Goal: Information Seeking & Learning: Check status

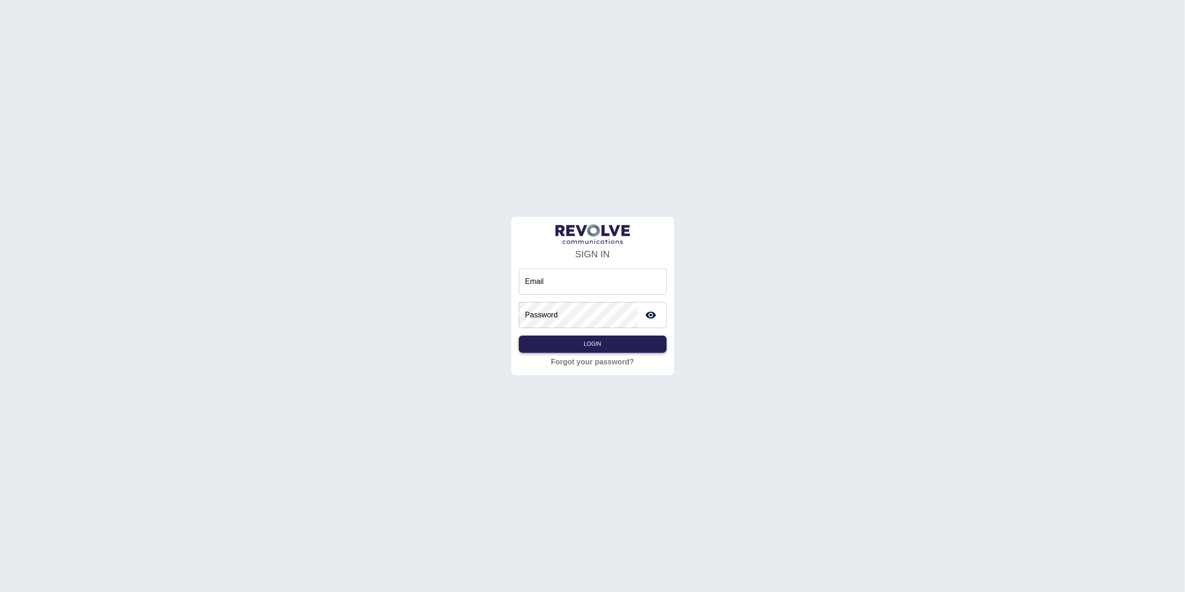
type input "**********"
click at [604, 339] on button "Login" at bounding box center [593, 343] width 148 height 17
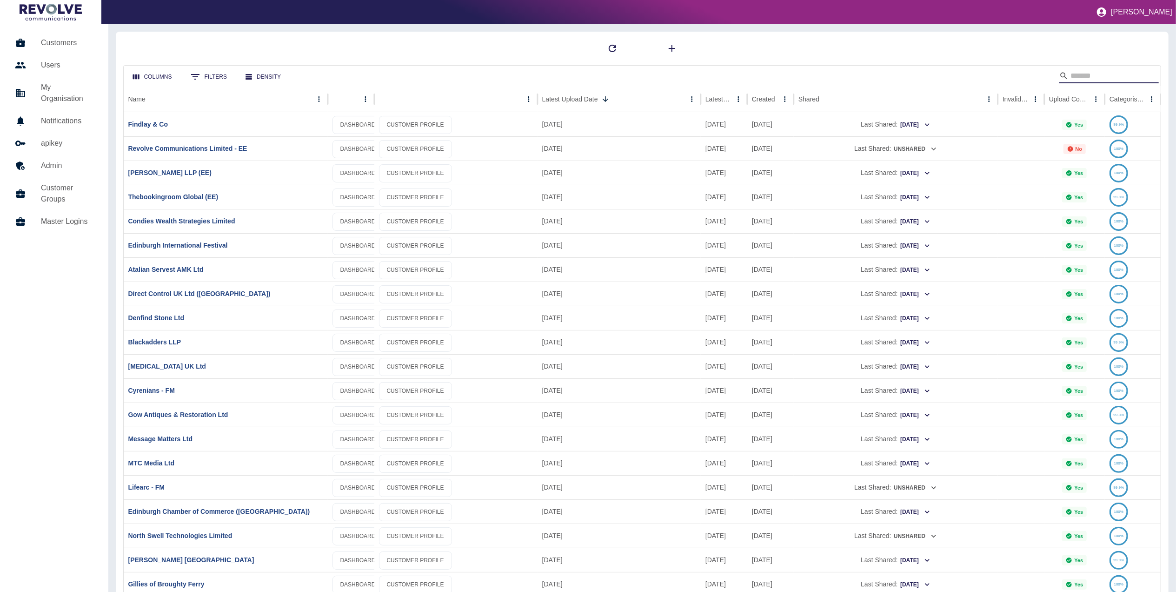
click at [1083, 77] on input "Search" at bounding box center [1108, 75] width 74 height 15
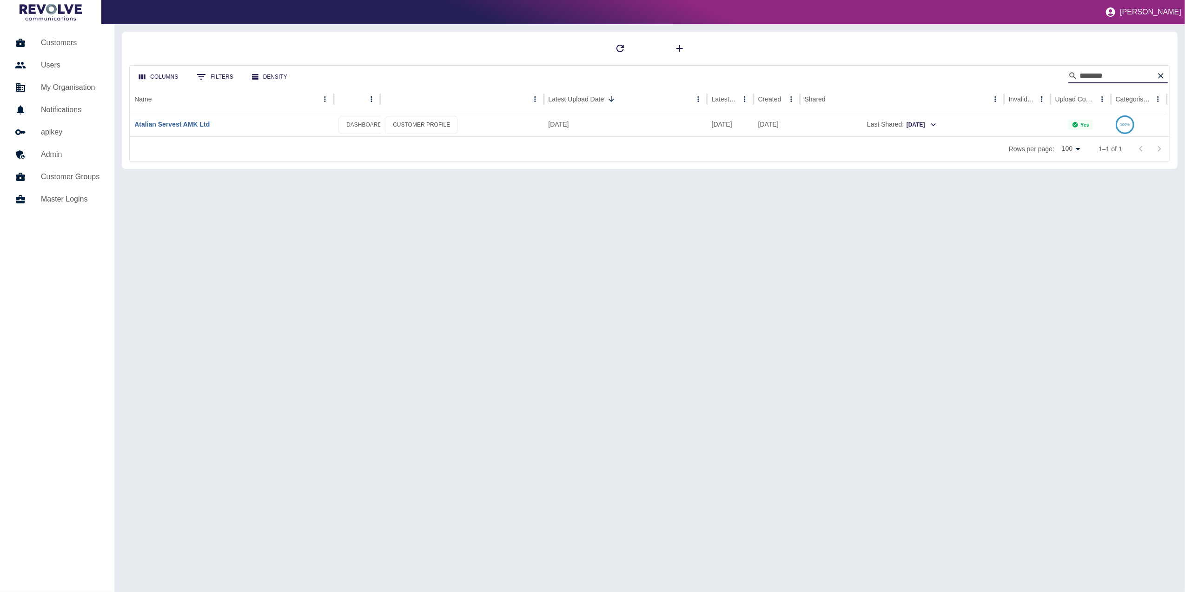
type input "*******"
click at [180, 125] on link "Atalian Servest AMK Ltd" at bounding box center [171, 123] width 75 height 7
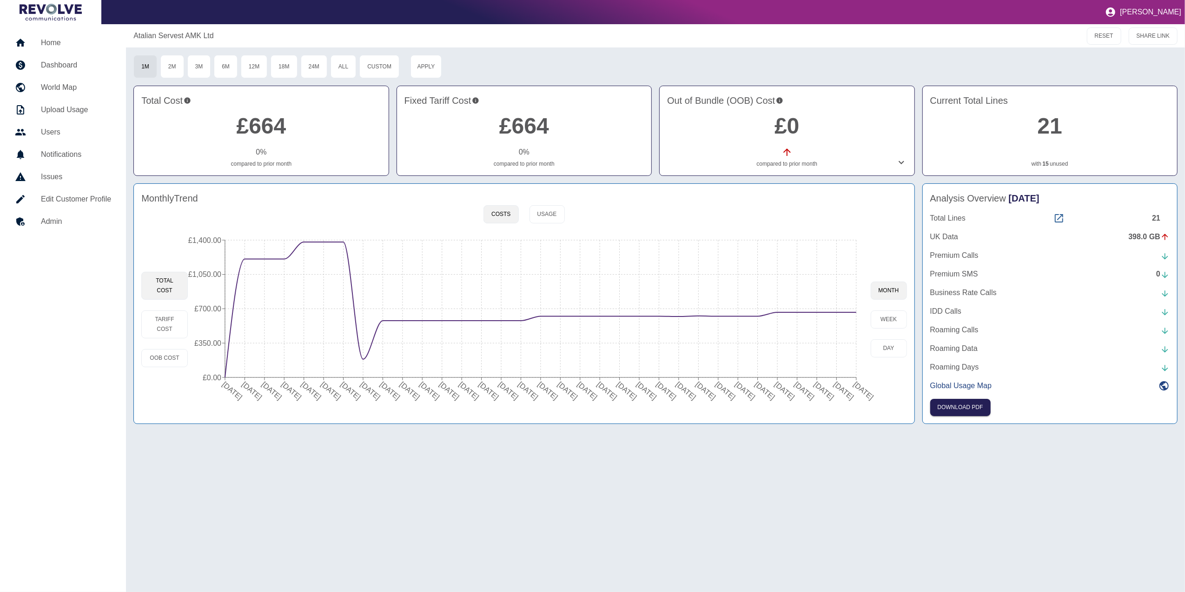
click at [1060, 219] on icon at bounding box center [1059, 218] width 8 height 8
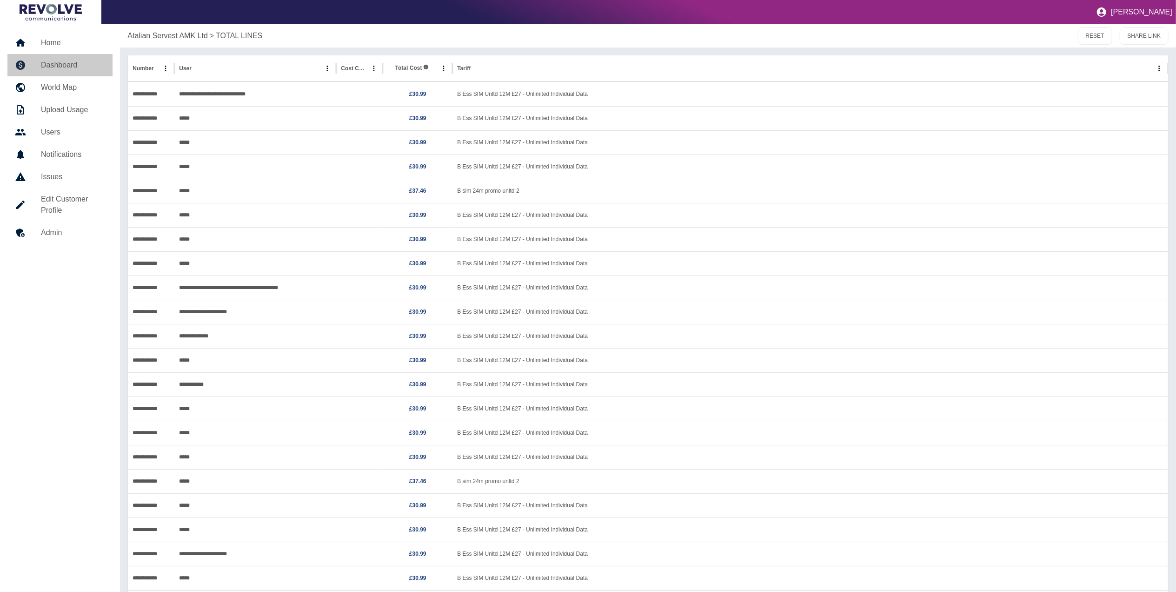
click at [73, 69] on h5 "Dashboard" at bounding box center [73, 65] width 64 height 11
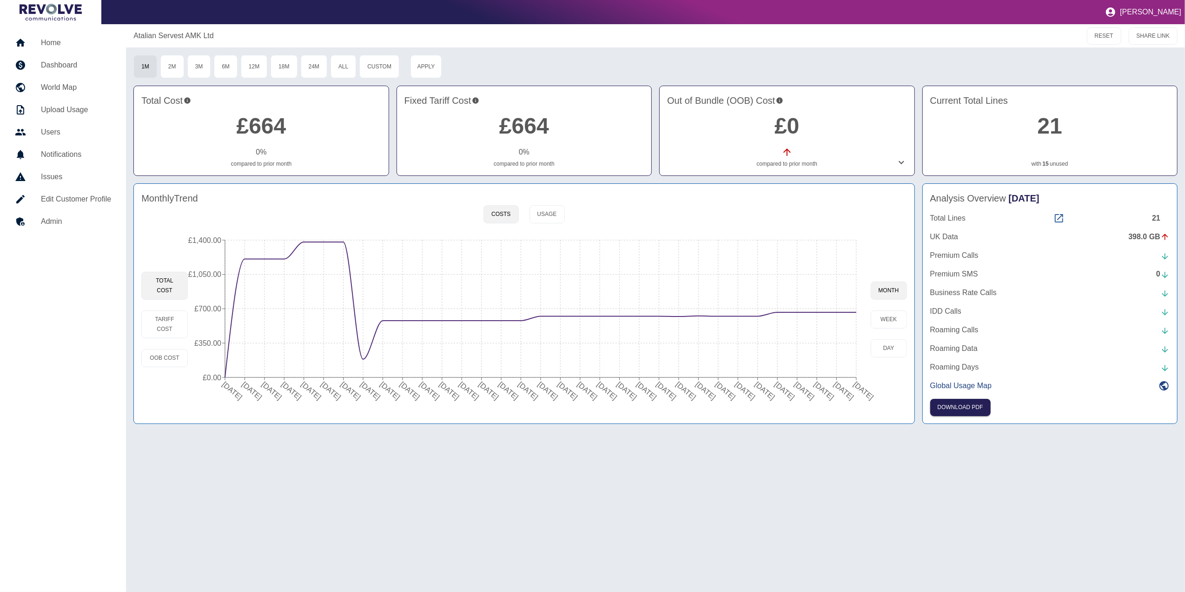
click at [1059, 219] on icon at bounding box center [1059, 218] width 11 height 11
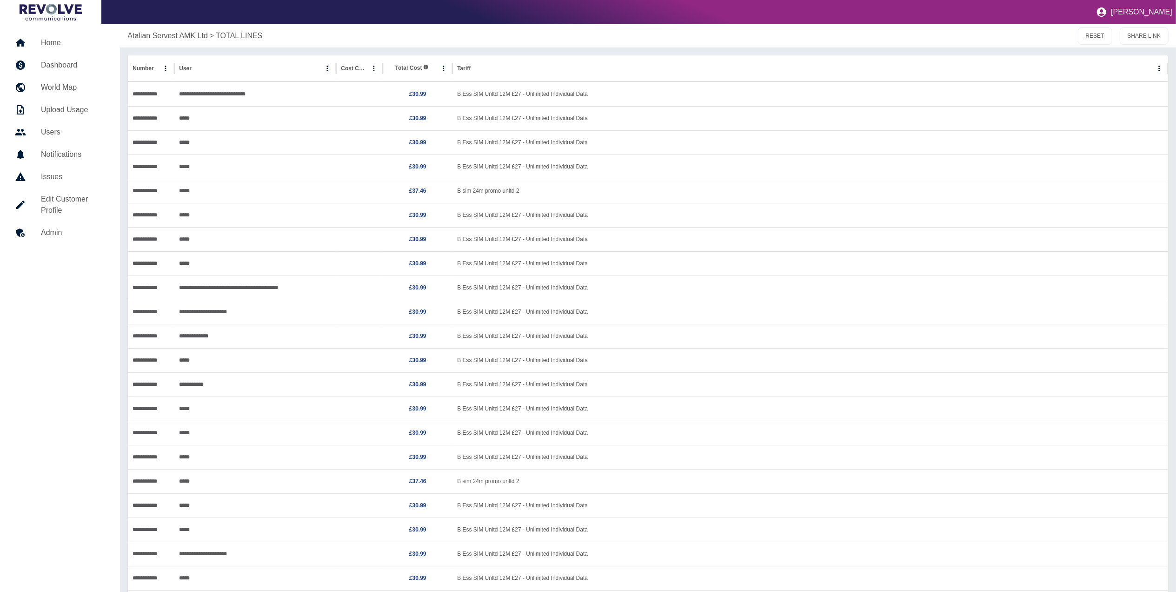
scroll to position [32, 0]
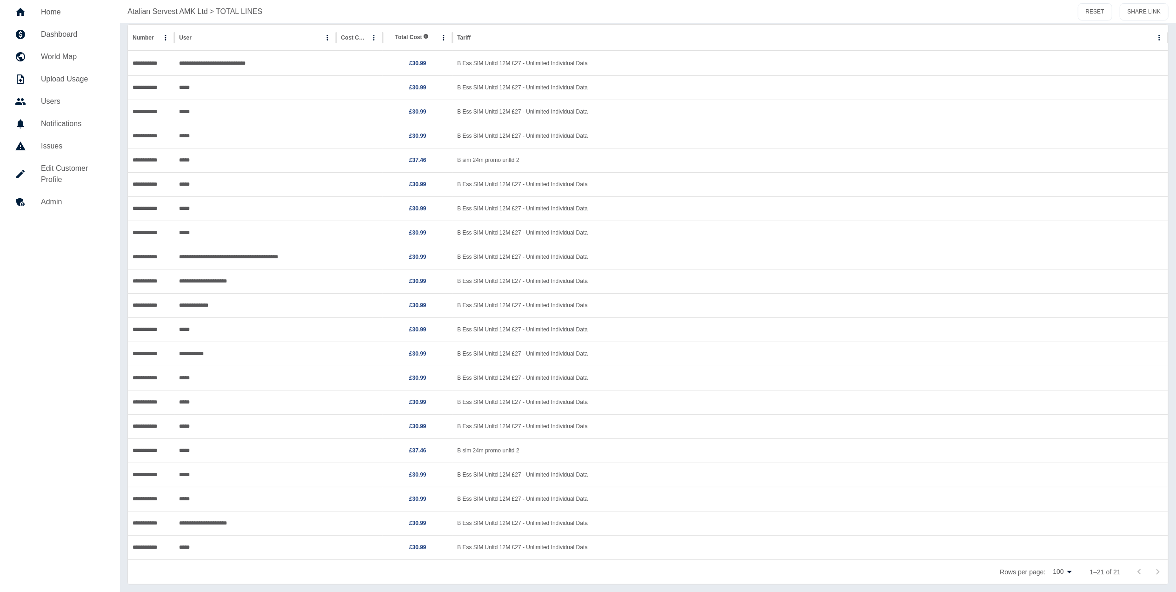
click at [72, 36] on h5 "Dashboard" at bounding box center [73, 34] width 64 height 11
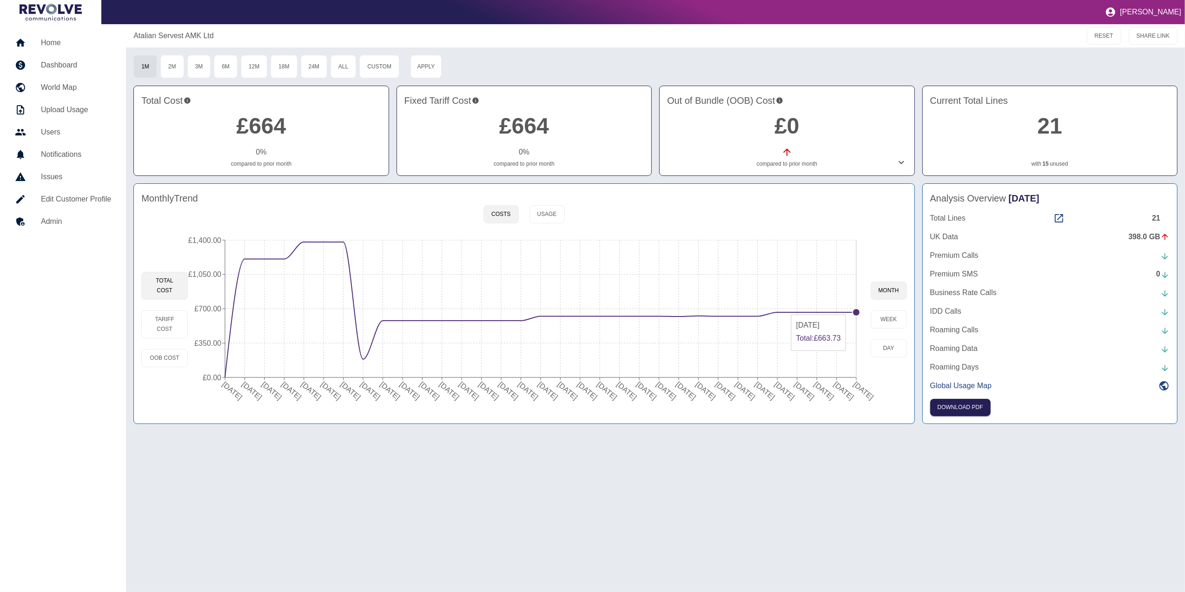
click at [856, 311] on circle at bounding box center [856, 311] width 7 height 7
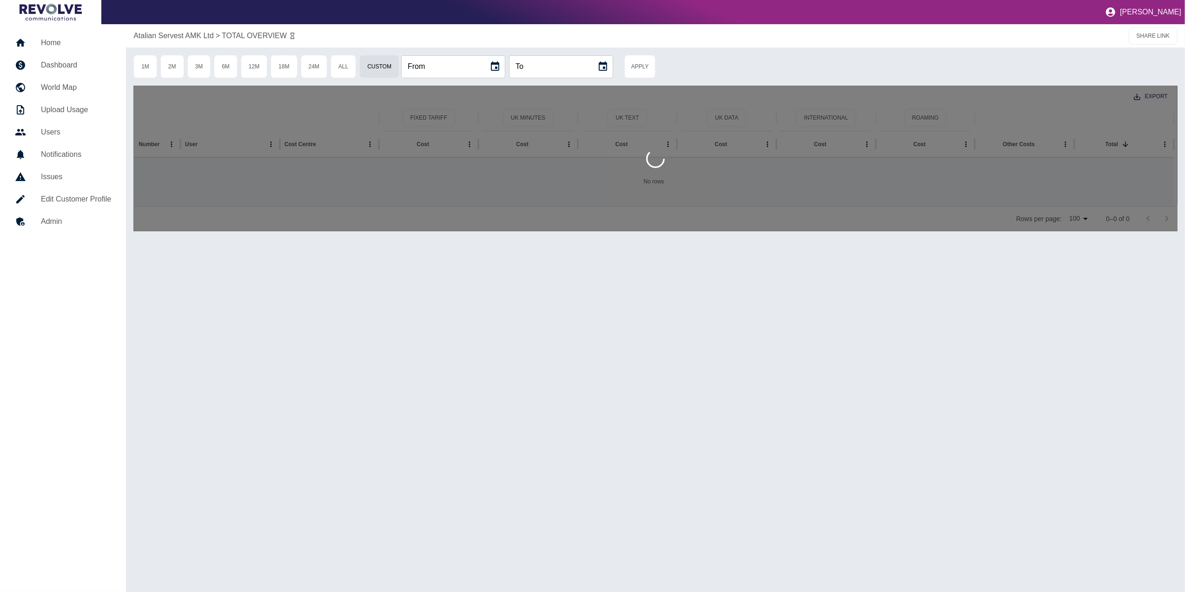
type input "**********"
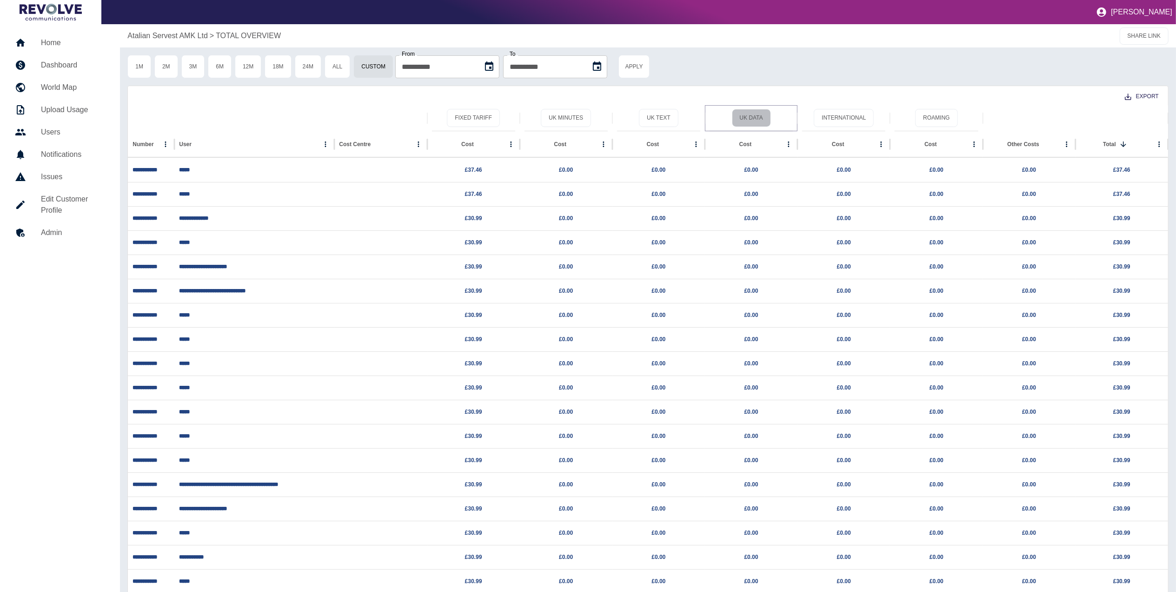
click at [751, 113] on button "UK Data" at bounding box center [751, 118] width 39 height 18
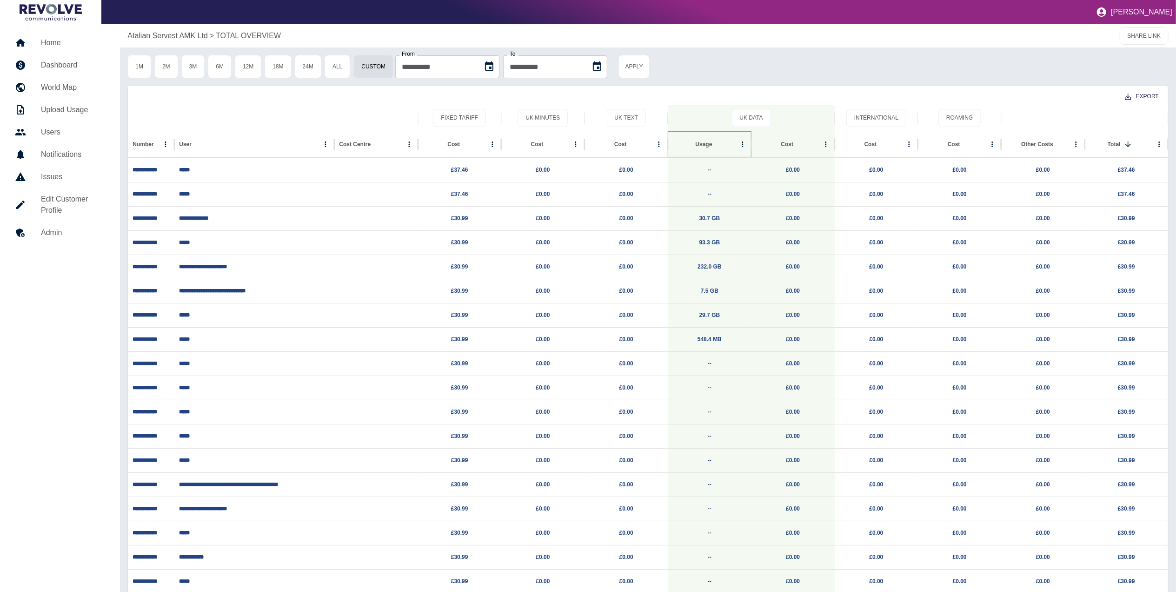
click at [716, 145] on icon "Sort" at bounding box center [720, 144] width 8 height 8
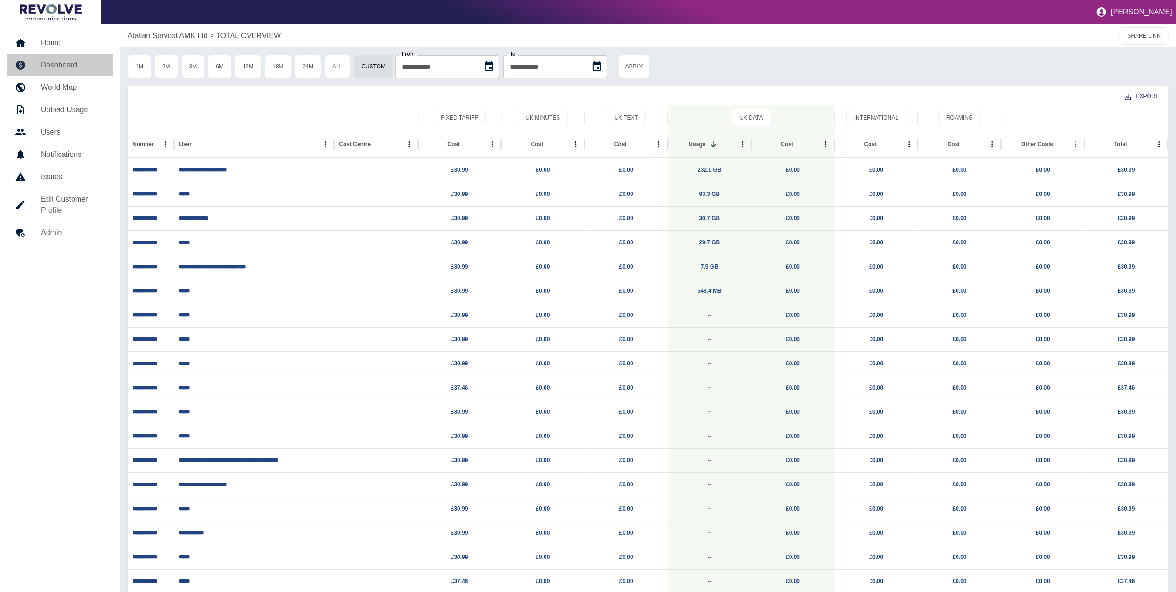
click at [84, 66] on h5 "Dashboard" at bounding box center [73, 65] width 64 height 11
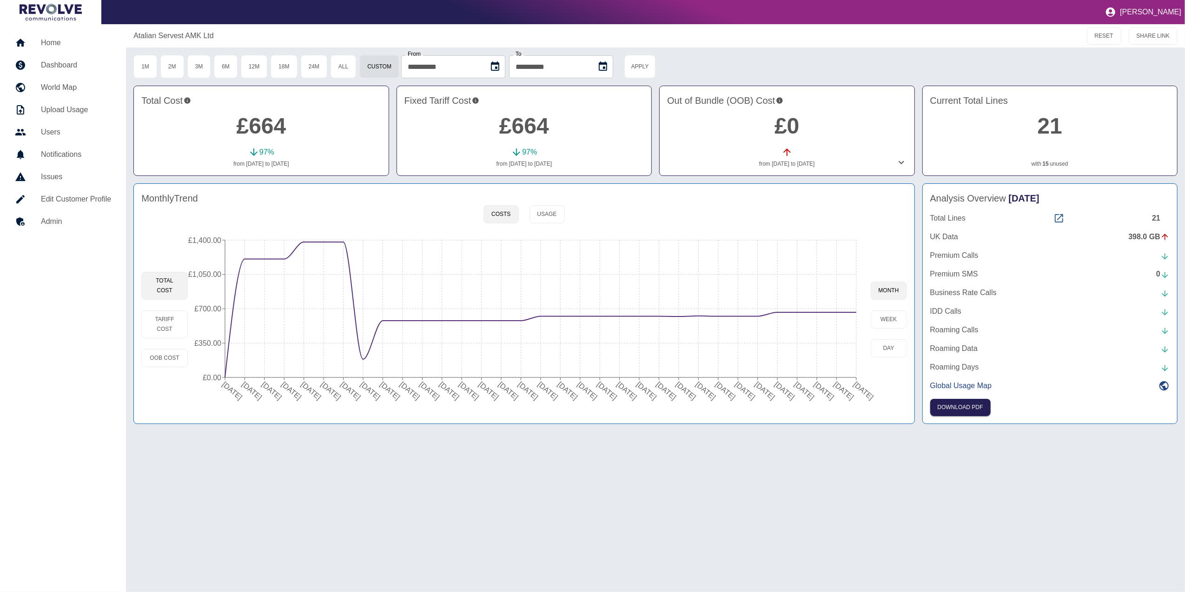
click at [1059, 216] on icon at bounding box center [1059, 218] width 11 height 11
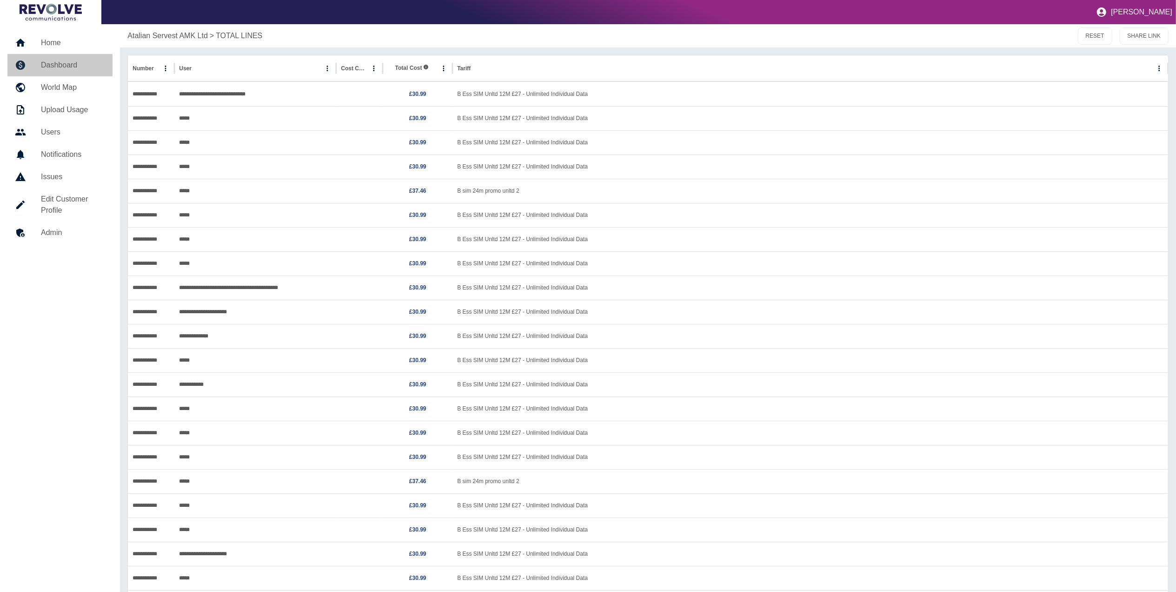
click at [57, 61] on h5 "Dashboard" at bounding box center [73, 65] width 64 height 11
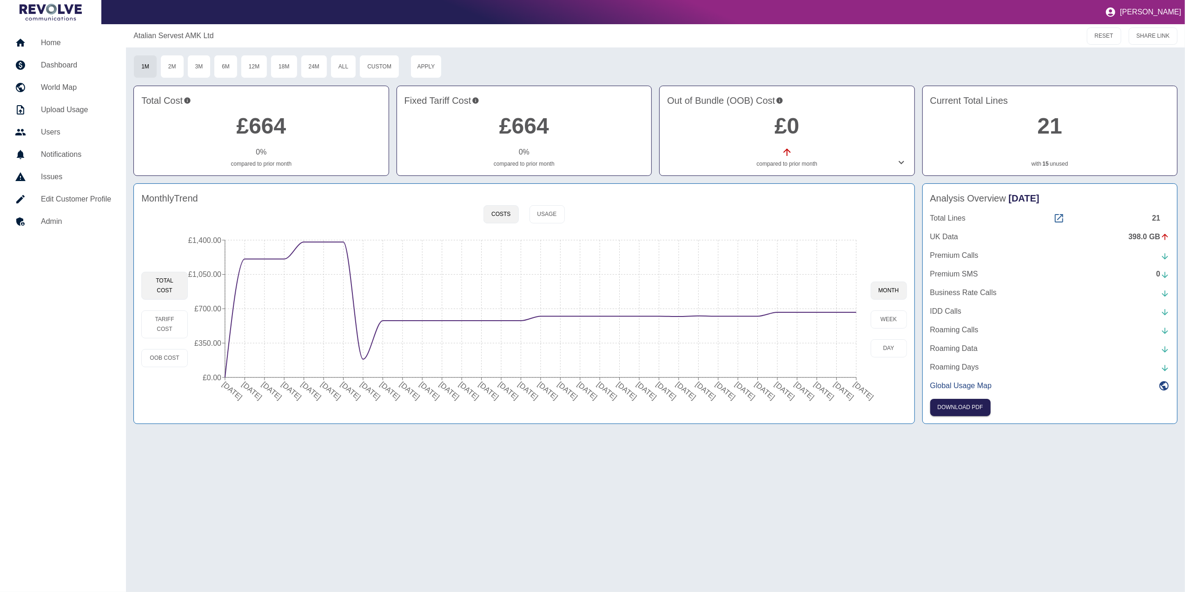
click at [1063, 220] on icon at bounding box center [1059, 218] width 11 height 11
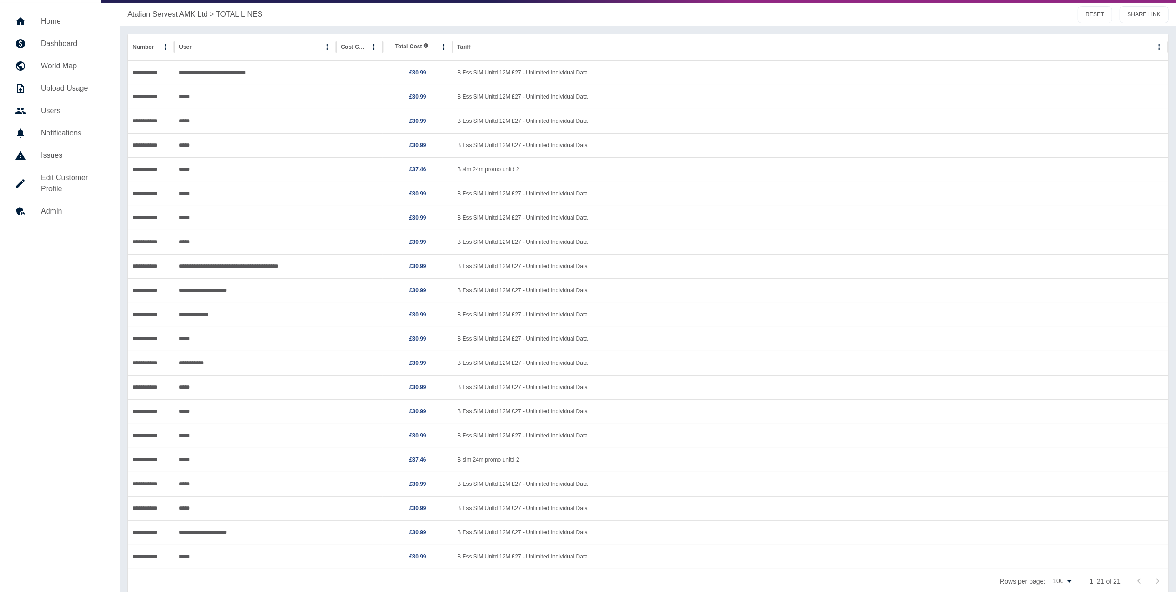
scroll to position [20, 0]
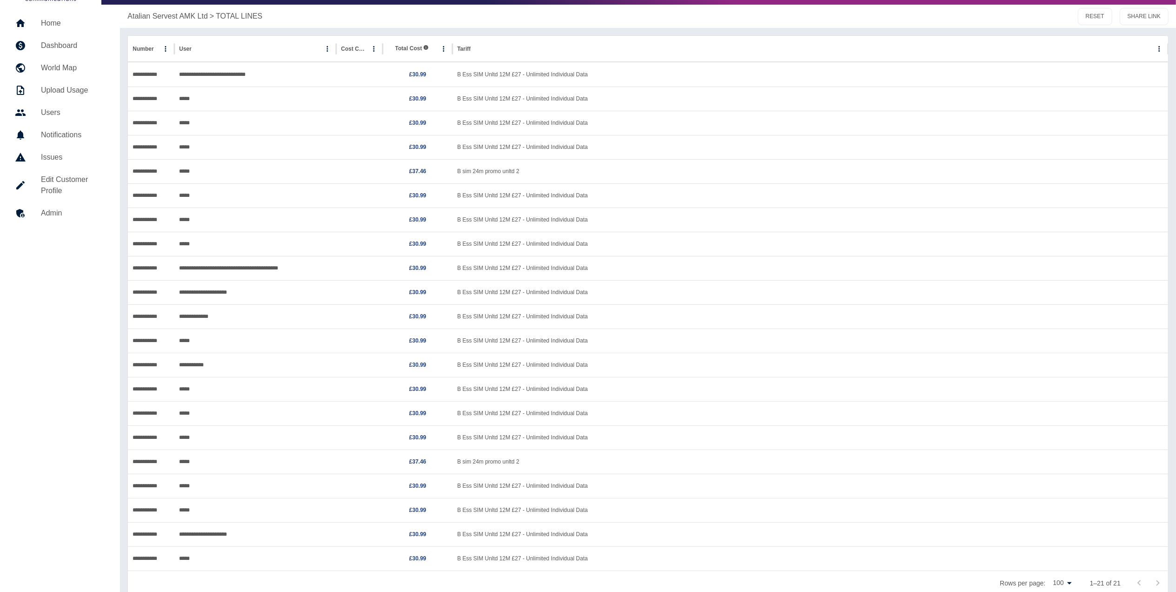
click at [73, 38] on link "Dashboard" at bounding box center [59, 45] width 105 height 22
